Goal: Check status: Check status

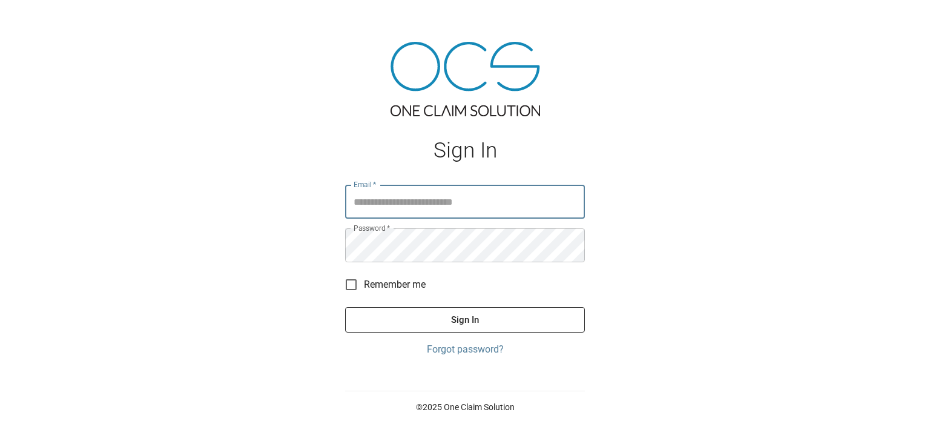
type input "**********"
click at [460, 323] on button "Sign In" at bounding box center [465, 319] width 240 height 25
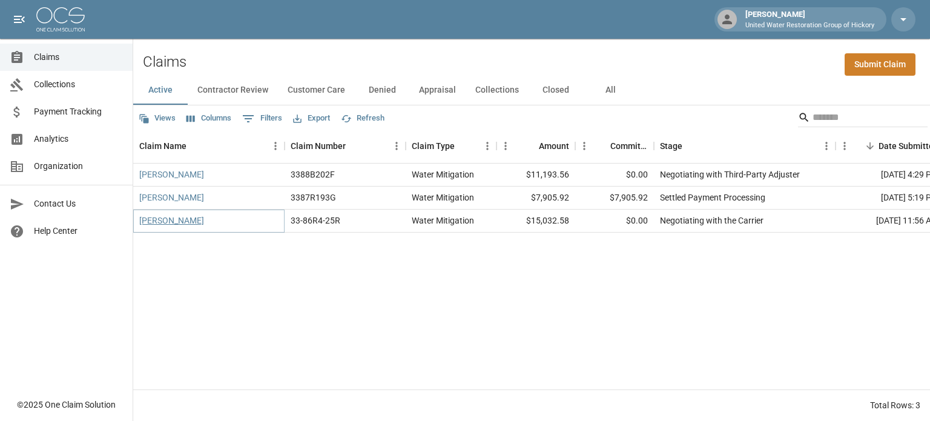
click at [171, 220] on link "[PERSON_NAME]" at bounding box center [171, 220] width 65 height 12
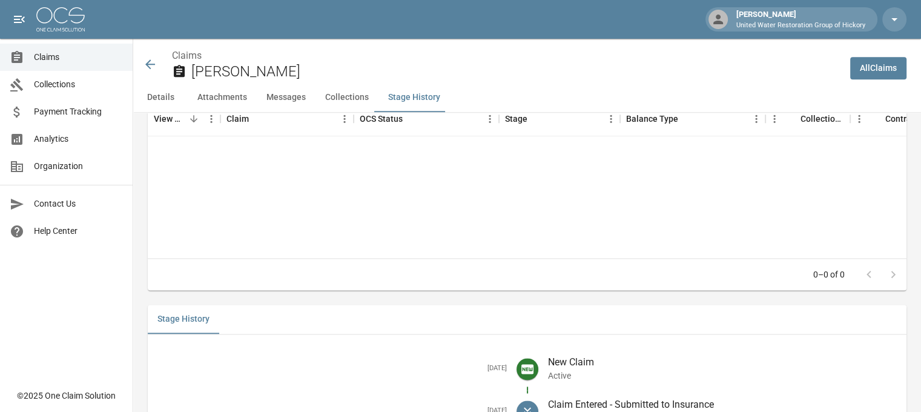
scroll to position [1663, 0]
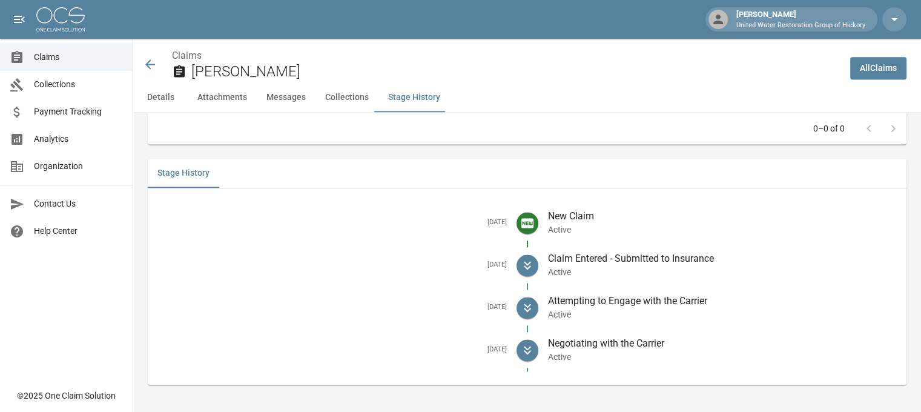
click at [152, 63] on icon at bounding box center [150, 64] width 15 height 15
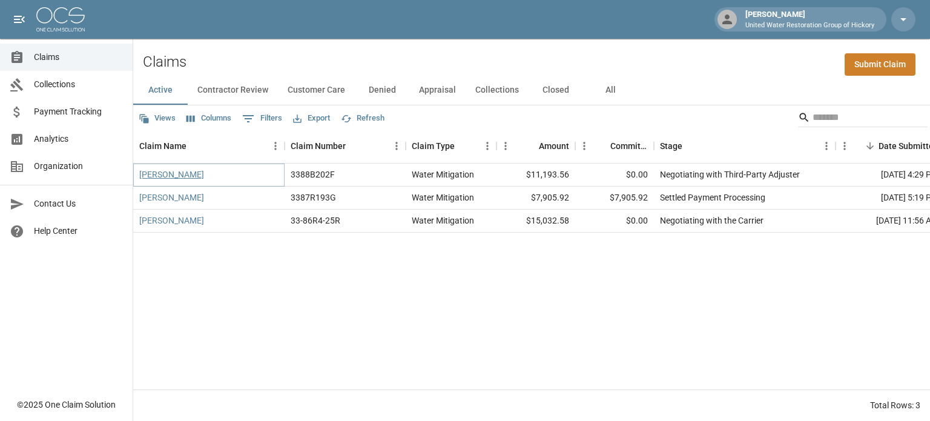
click at [170, 173] on link "[PERSON_NAME]" at bounding box center [171, 174] width 65 height 12
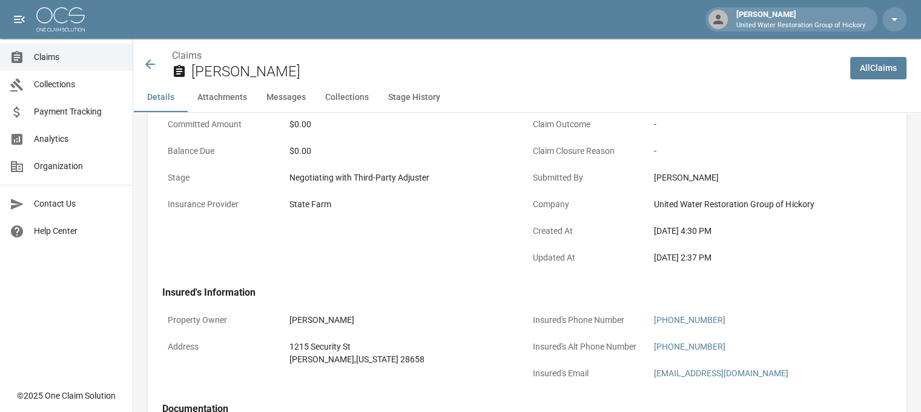
scroll to position [145, 0]
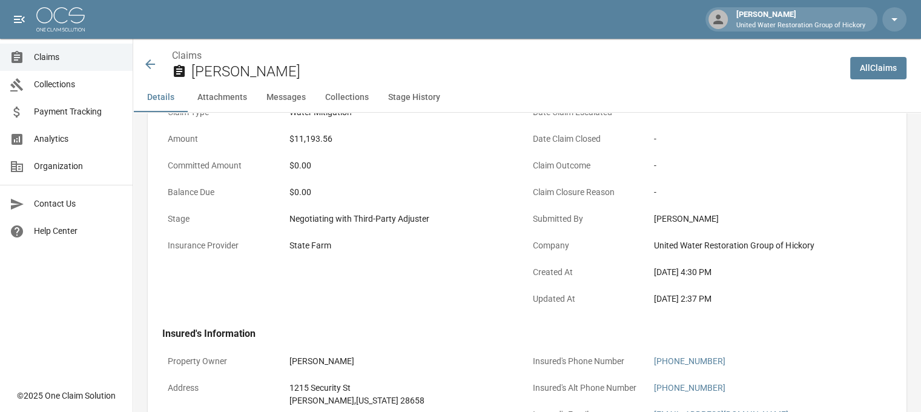
click at [146, 66] on icon at bounding box center [150, 64] width 15 height 15
